Goal: Find specific page/section: Find specific page/section

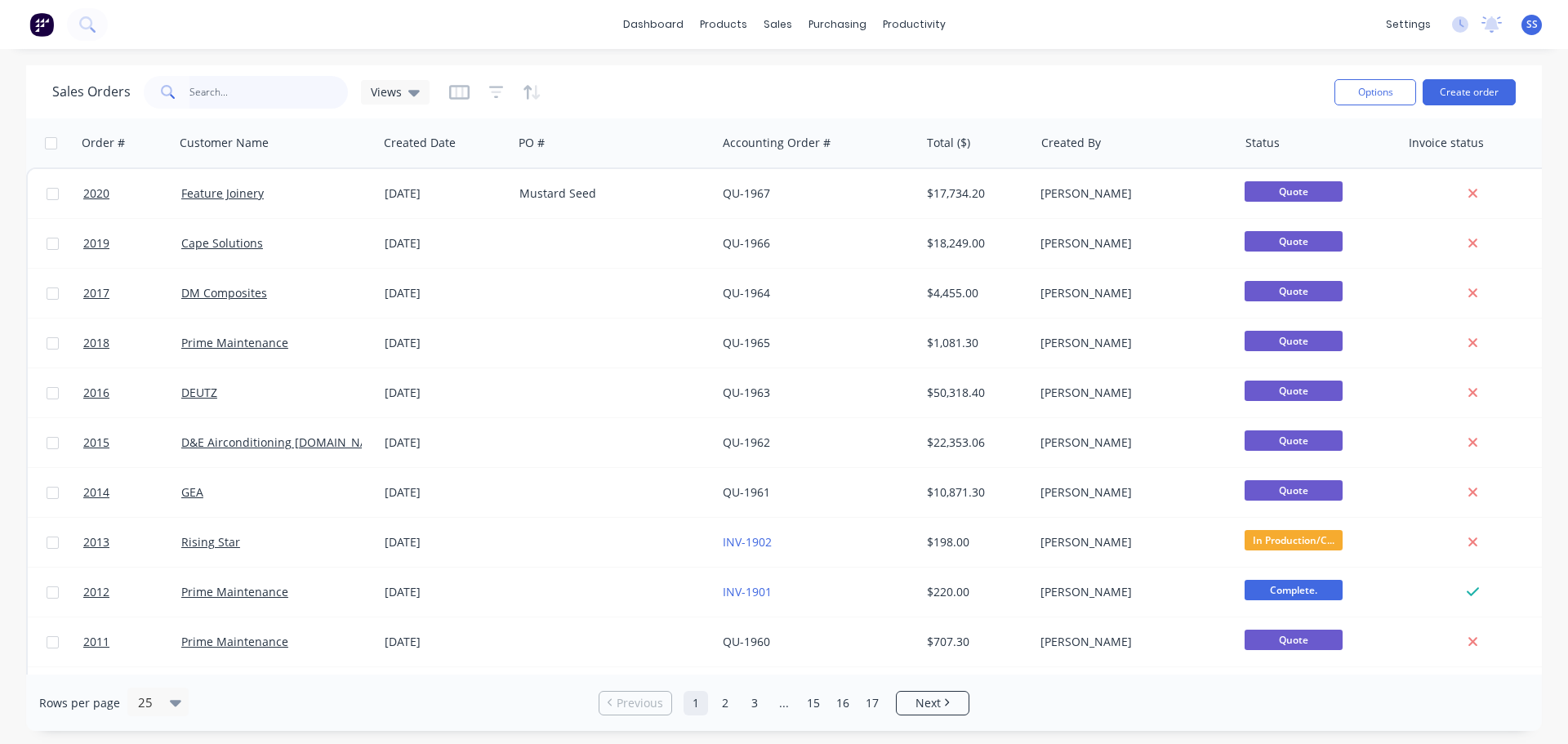
click at [209, 105] on input "text" at bounding box center [269, 92] width 160 height 33
type input "1991"
click at [278, 99] on input "text" at bounding box center [269, 92] width 160 height 33
type input "1991"
